Goal: Transaction & Acquisition: Book appointment/travel/reservation

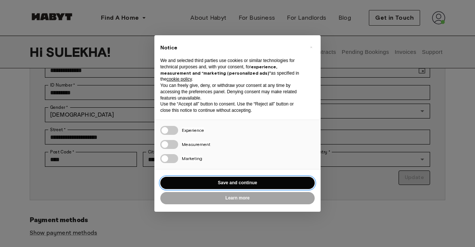
click at [258, 181] on button "Save and continue" at bounding box center [237, 183] width 154 height 12
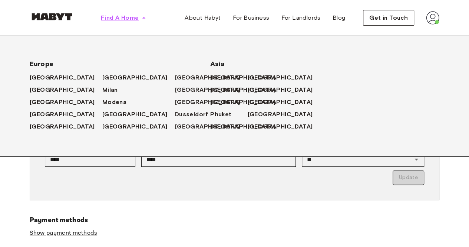
click at [120, 18] on span "Find A Home" at bounding box center [120, 17] width 38 height 9
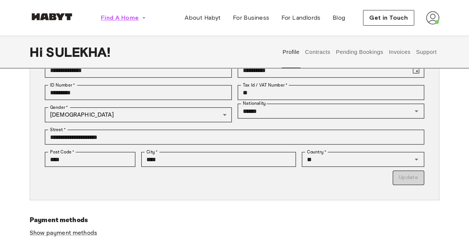
click at [120, 18] on span "Find A Home" at bounding box center [120, 17] width 38 height 9
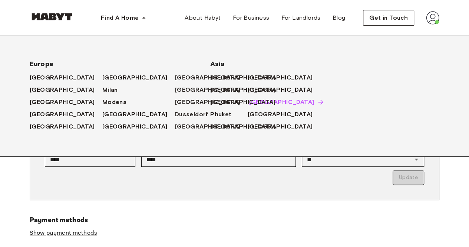
click at [249, 99] on span "[GEOGRAPHIC_DATA]" at bounding box center [281, 102] width 65 height 9
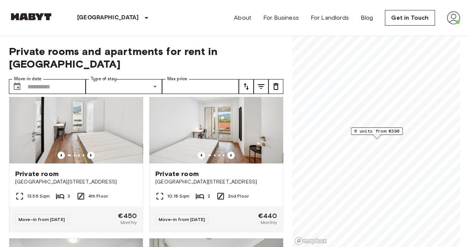
scroll to position [74, 0]
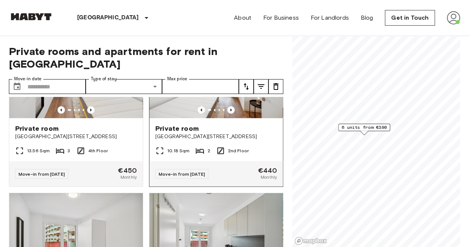
click at [163, 124] on span "Private room" at bounding box center [176, 128] width 43 height 9
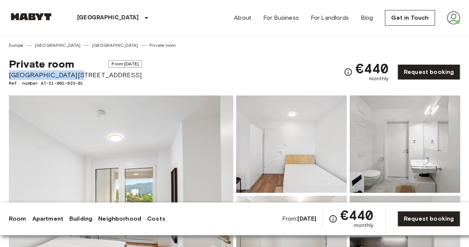
drag, startPoint x: 8, startPoint y: 72, endPoint x: 72, endPoint y: 78, distance: 64.1
click at [56, 82] on span "Ref. number AT-21-001-023-01" at bounding box center [75, 83] width 133 height 7
